Goal: Information Seeking & Learning: Learn about a topic

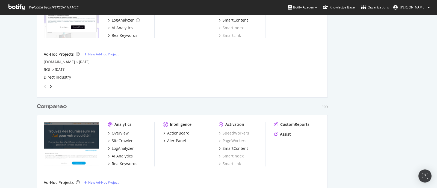
scroll to position [846, 0]
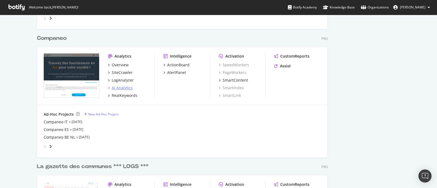
click at [117, 86] on div "AI Analytics" at bounding box center [122, 87] width 21 height 5
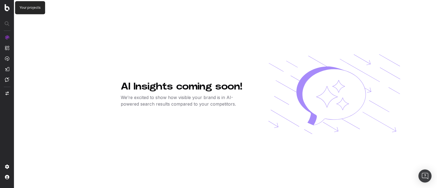
click at [5, 4] on img at bounding box center [7, 7] width 5 height 7
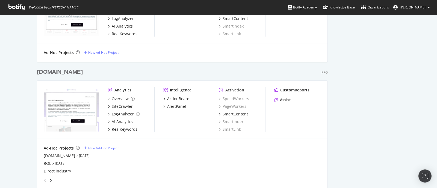
scroll to position [820, 0]
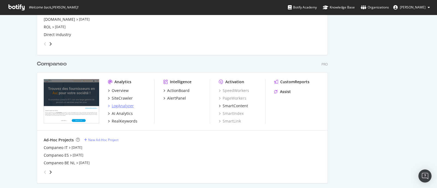
click at [125, 104] on div "LogAnalyzer" at bounding box center [123, 105] width 22 height 5
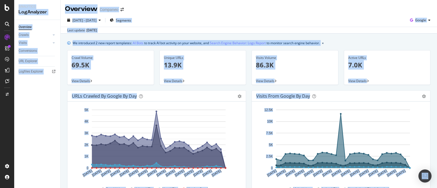
click at [239, 31] on div "Last update [DATE]" at bounding box center [249, 30] width 377 height 7
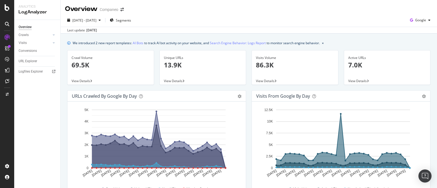
click at [260, 83] on span "View Details" at bounding box center [265, 81] width 19 height 5
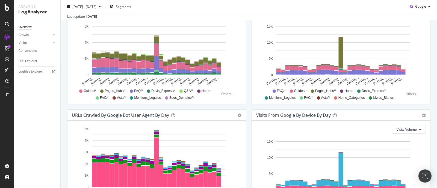
scroll to position [164, 0]
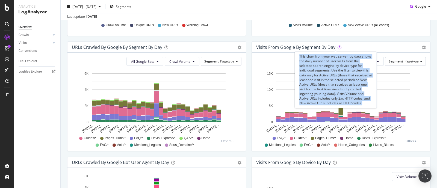
drag, startPoint x: 299, startPoint y: 55, endPoint x: 373, endPoint y: 104, distance: 88.7
click at [373, 104] on div "This chart from your web server log data shows the daily number of user visits …" at bounding box center [336, 80] width 82 height 57
copy div "This chart from your web server log data shows the daily number of user visits …"
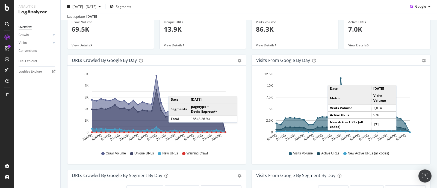
scroll to position [0, 0]
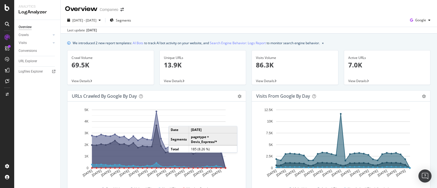
drag, startPoint x: 256, startPoint y: 83, endPoint x: 252, endPoint y: 24, distance: 58.9
click at [252, 24] on div "[DATE] - [DATE] Segments Google" at bounding box center [249, 21] width 377 height 11
click at [263, 77] on div "Visits Volume 86.3K" at bounding box center [295, 64] width 78 height 27
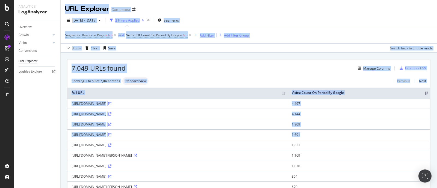
drag, startPoint x: 59, startPoint y: 92, endPoint x: 362, endPoint y: 136, distance: 306.4
click at [362, 136] on div "Analytics LogAnalyzer Overview Crawls Daily Distribution Segments Distribution …" at bounding box center [225, 94] width 423 height 188
copy div "URL Explorer Companeo [DATE] - [DATE] 2 Filters Applied Segments Segments: Reso…"
